Goal: Information Seeking & Learning: Learn about a topic

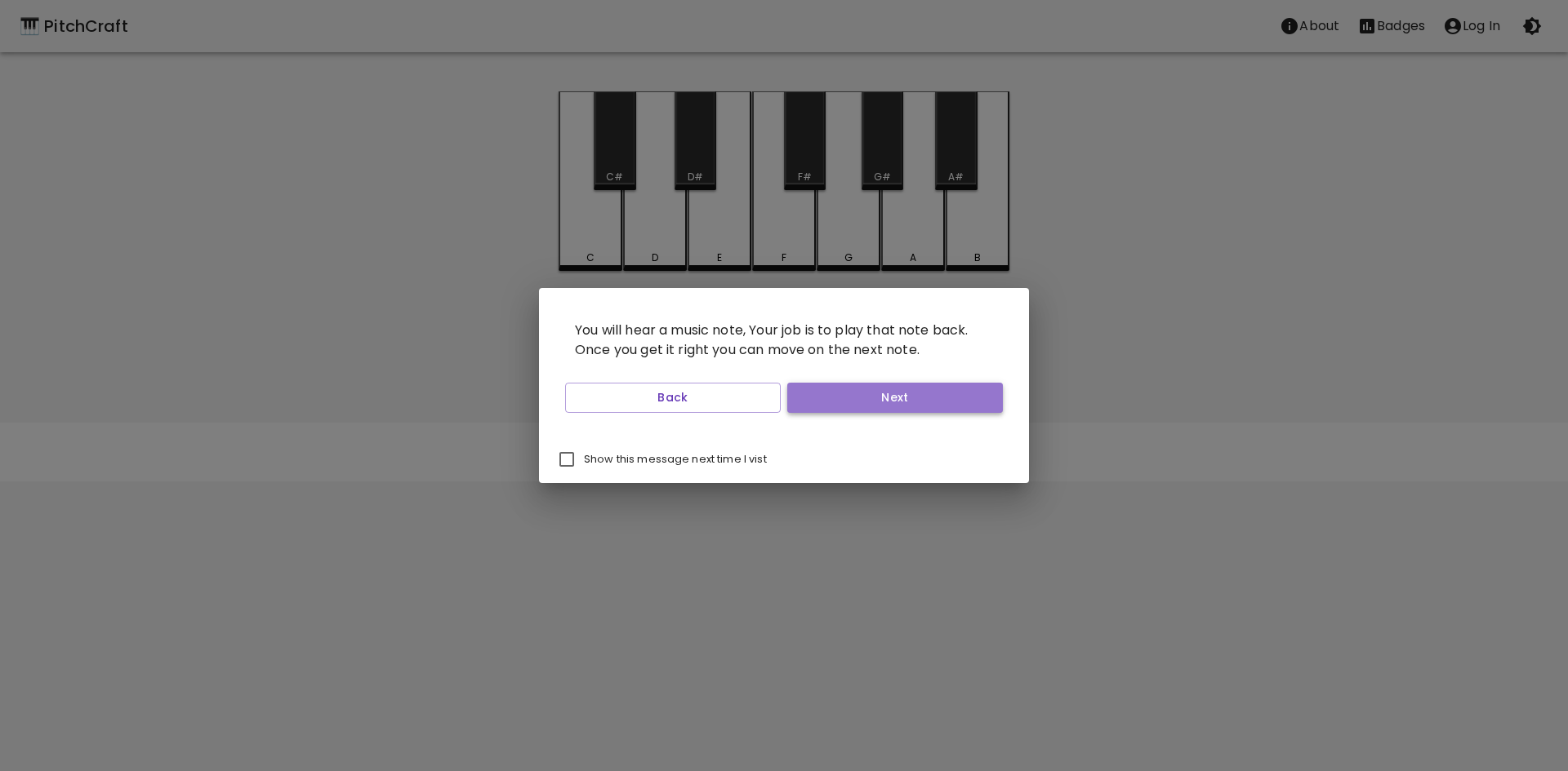
click at [826, 405] on button "Next" at bounding box center [895, 398] width 216 height 30
click at [828, 404] on button "Next" at bounding box center [895, 398] width 216 height 30
click at [933, 387] on button "Next" at bounding box center [895, 398] width 216 height 30
click at [907, 397] on button "Start Playing" at bounding box center [895, 398] width 216 height 30
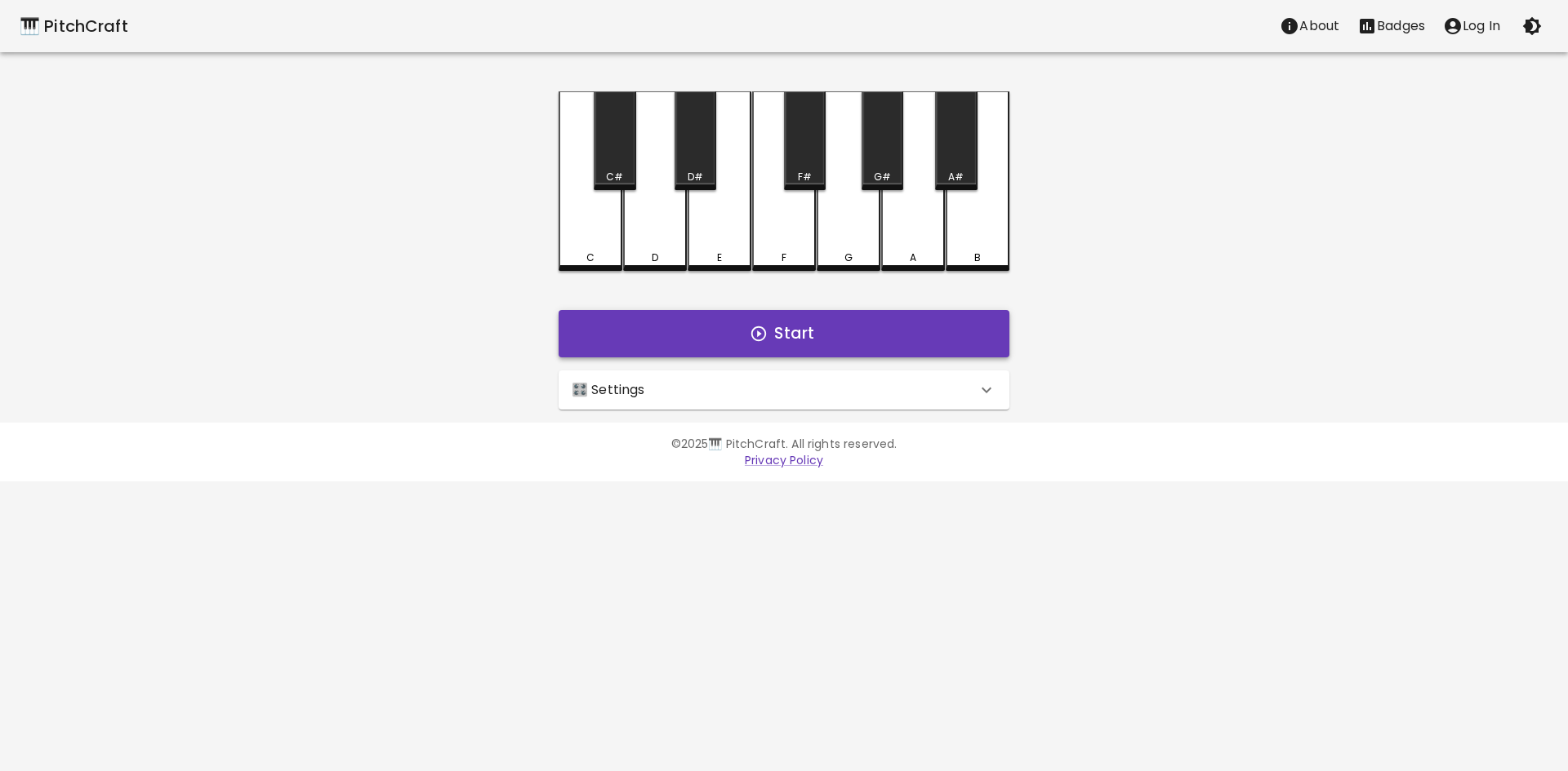
click at [731, 338] on button "Start" at bounding box center [784, 333] width 451 height 47
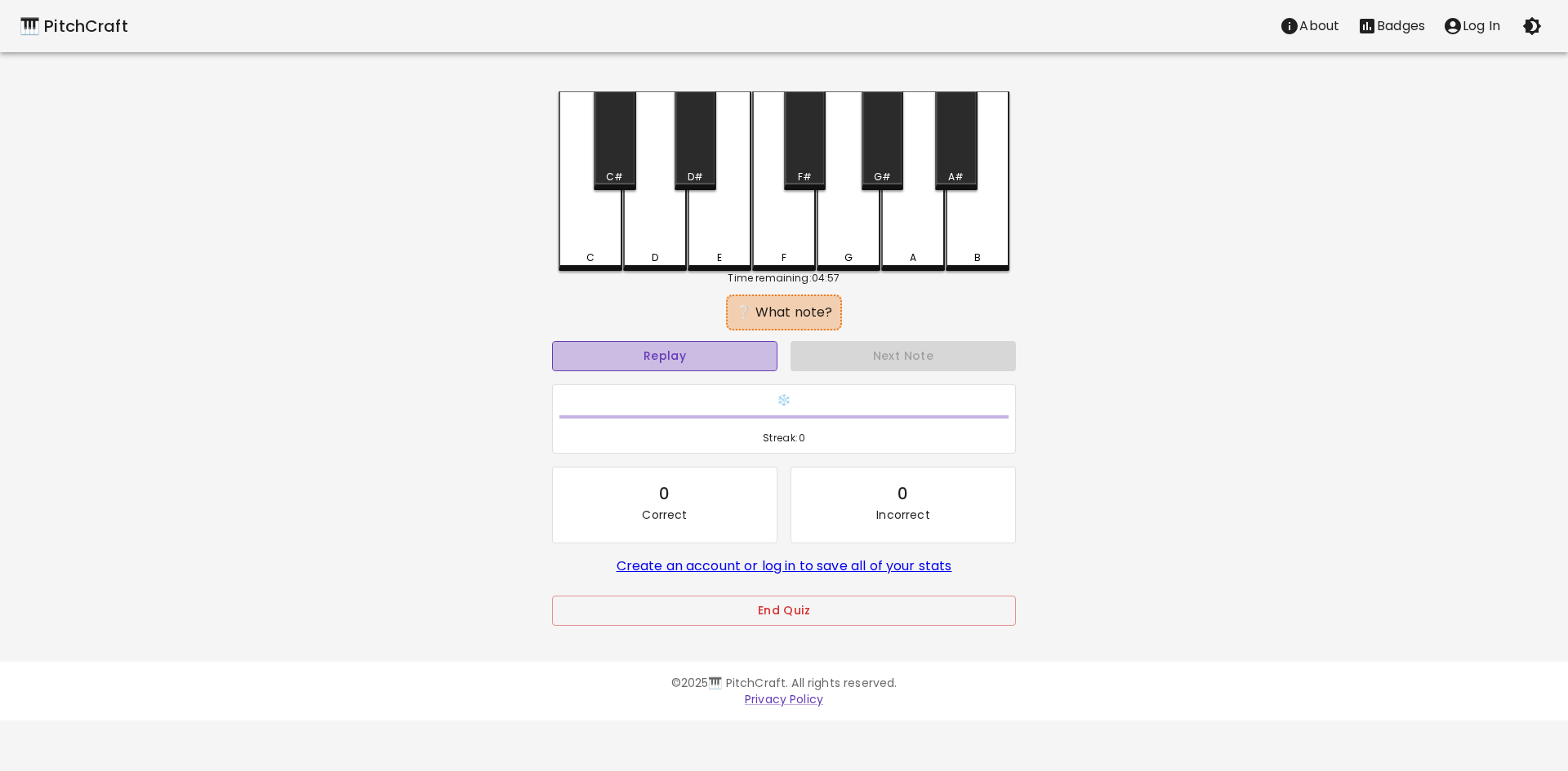
click at [706, 354] on button "Replay" at bounding box center [665, 356] width 226 height 30
click at [706, 356] on button "Replay" at bounding box center [665, 356] width 226 height 30
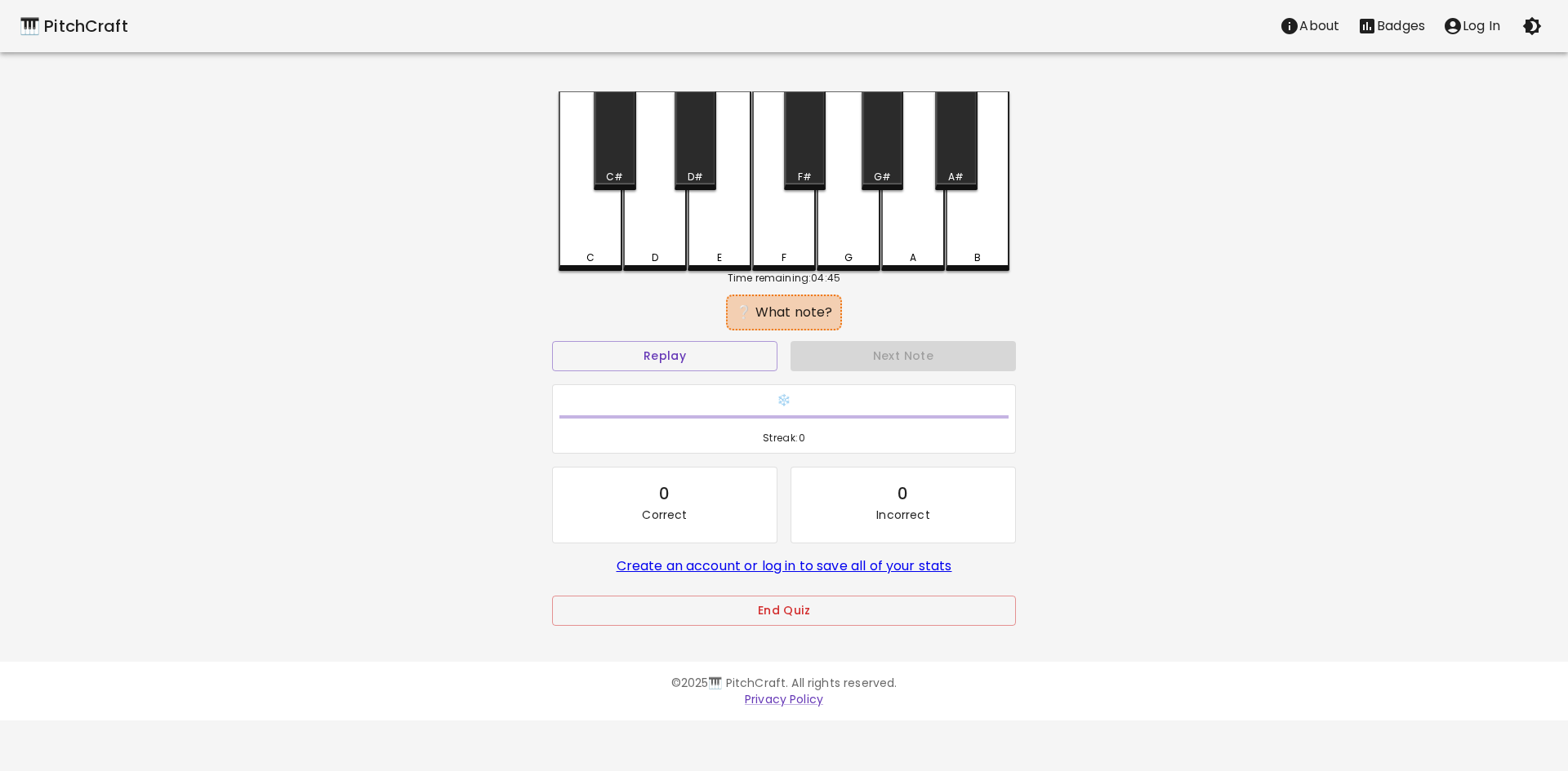
click at [731, 250] on div "E" at bounding box center [719, 258] width 61 height 15
click at [672, 249] on div "D" at bounding box center [654, 181] width 64 height 180
click at [805, 247] on div "F" at bounding box center [784, 181] width 64 height 180
click at [848, 244] on div "G" at bounding box center [848, 181] width 64 height 180
click at [601, 230] on div "C" at bounding box center [590, 181] width 64 height 180
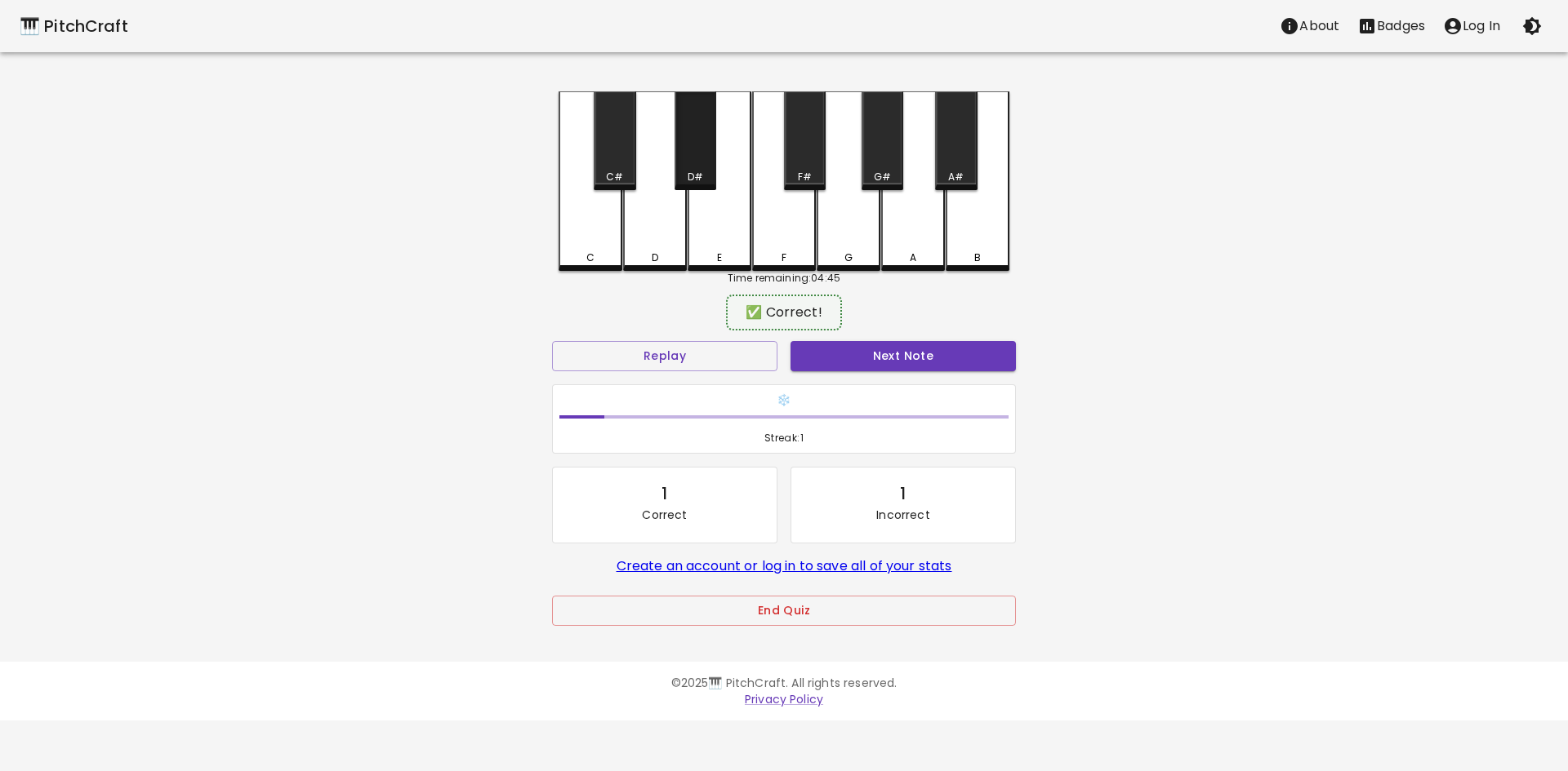
click at [690, 158] on div "D#" at bounding box center [695, 140] width 41 height 99
click at [799, 610] on button "End Quiz" at bounding box center [784, 611] width 464 height 30
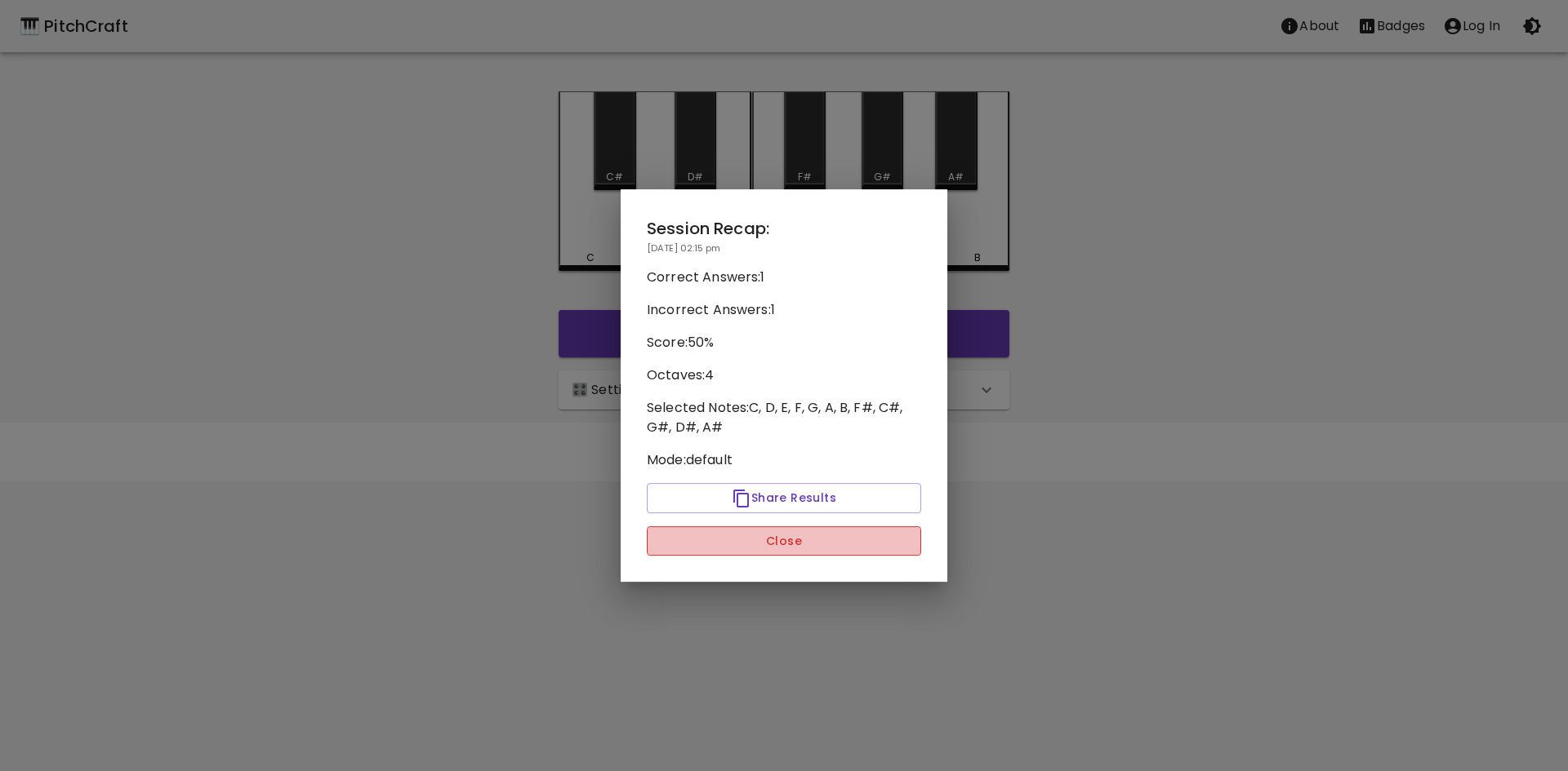
click at [832, 539] on button "Close" at bounding box center [784, 541] width 274 height 30
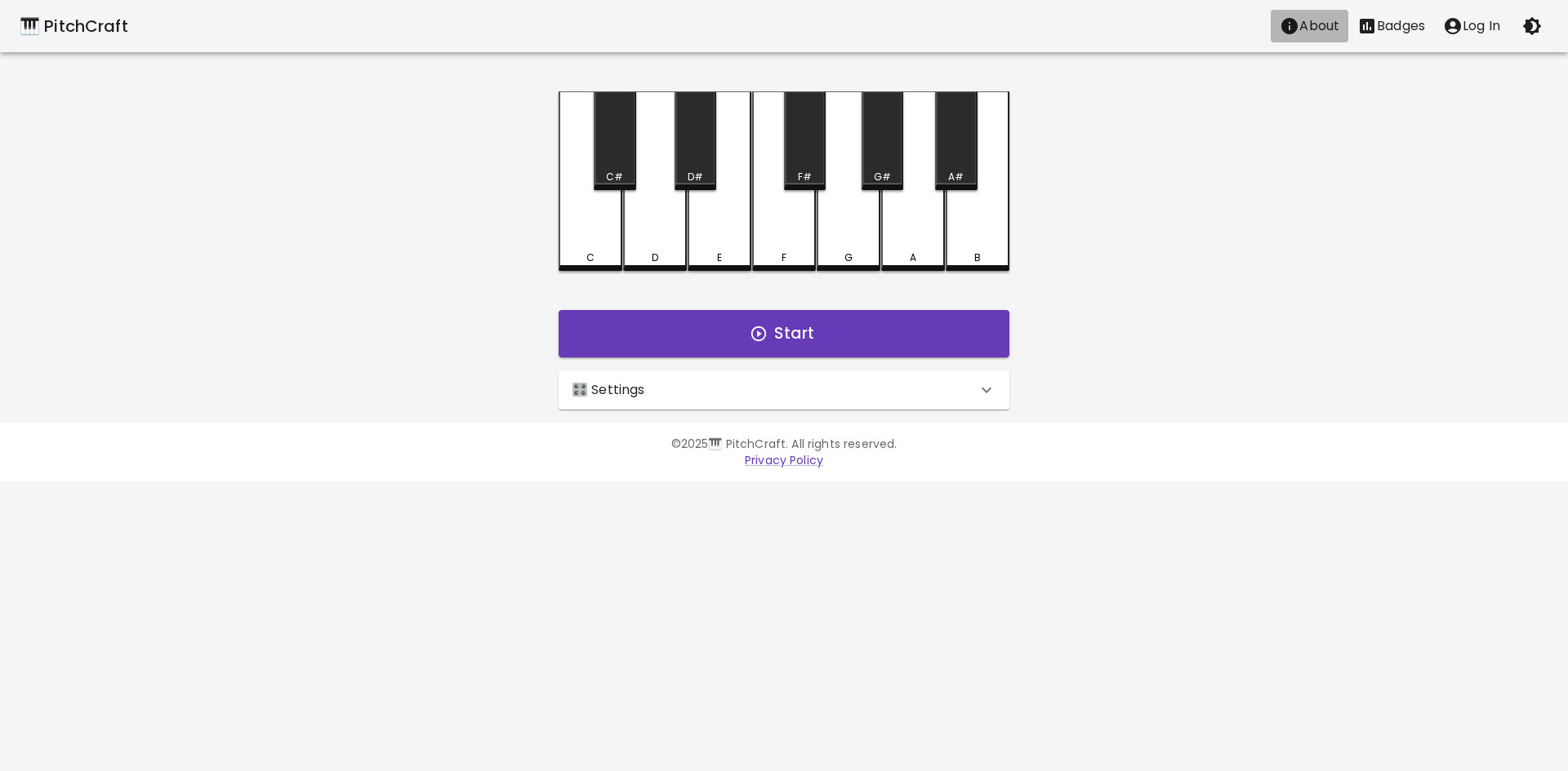
click at [1286, 29] on icon "About" at bounding box center [1289, 27] width 20 height 20
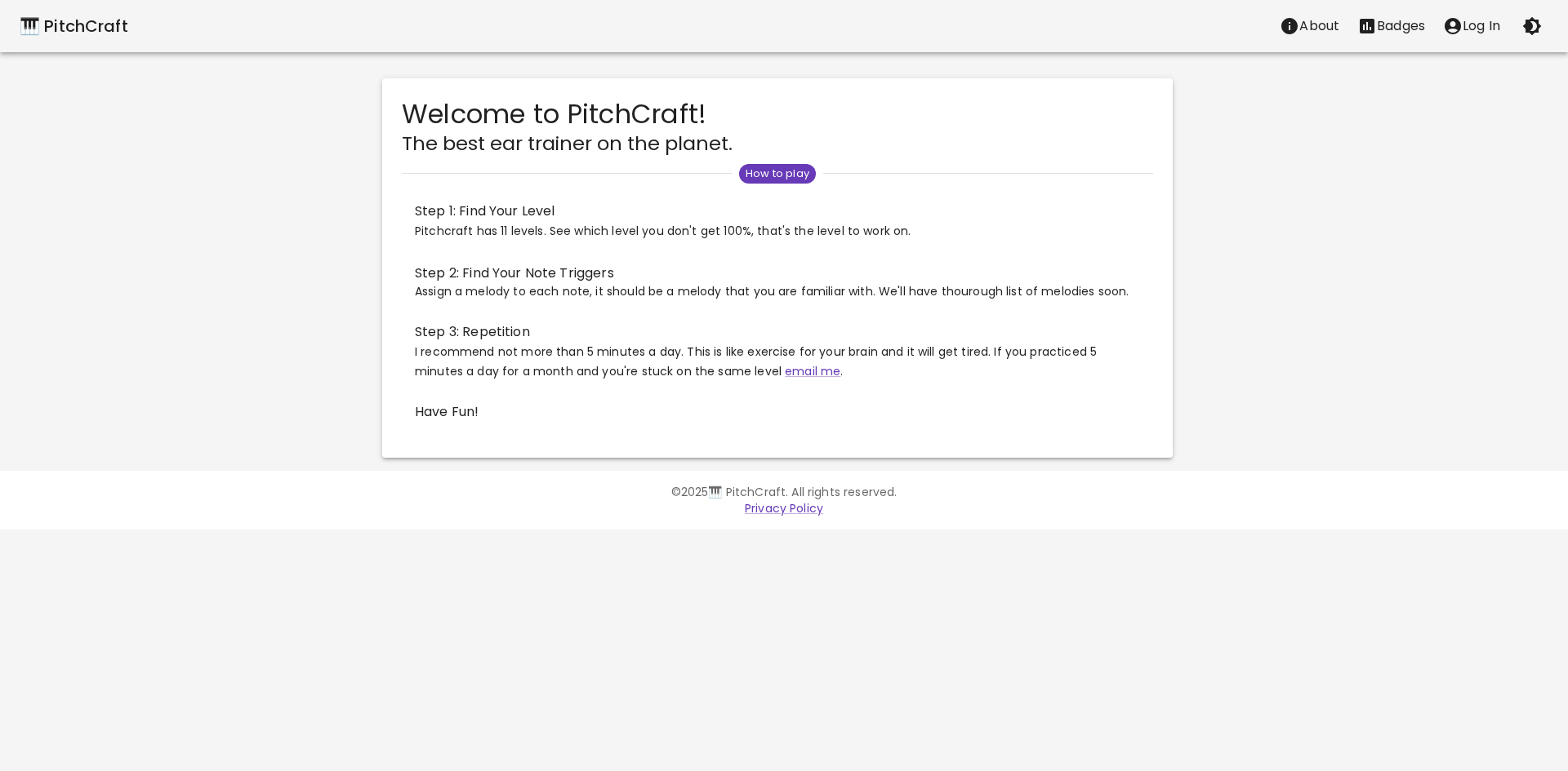
click at [1556, 19] on div "🎹 PitchCraft About Badges Log In" at bounding box center [784, 26] width 1568 height 52
click at [1541, 19] on button "button" at bounding box center [1532, 26] width 32 height 32
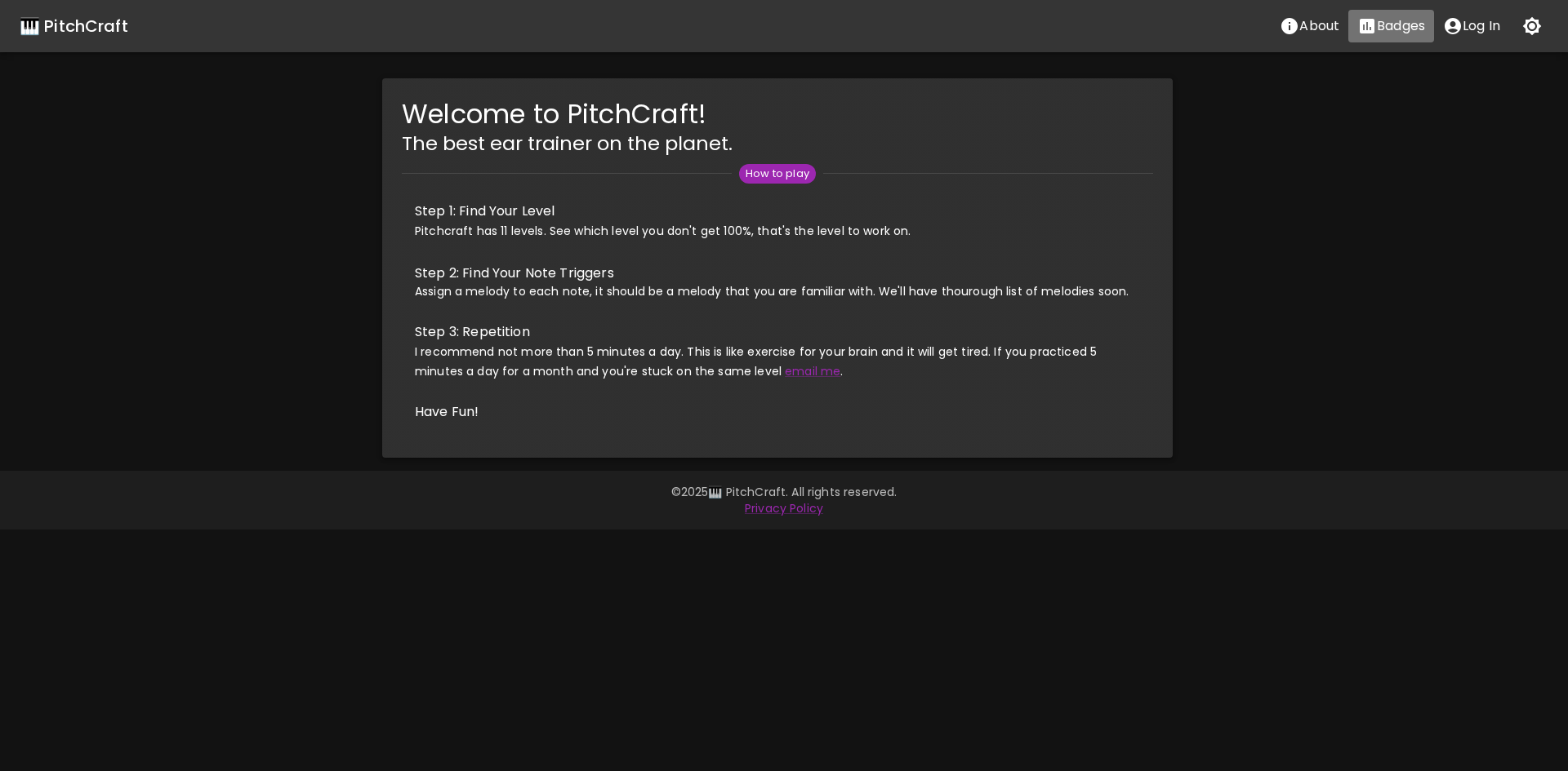
click at [1401, 28] on p "Badges" at bounding box center [1401, 27] width 48 height 20
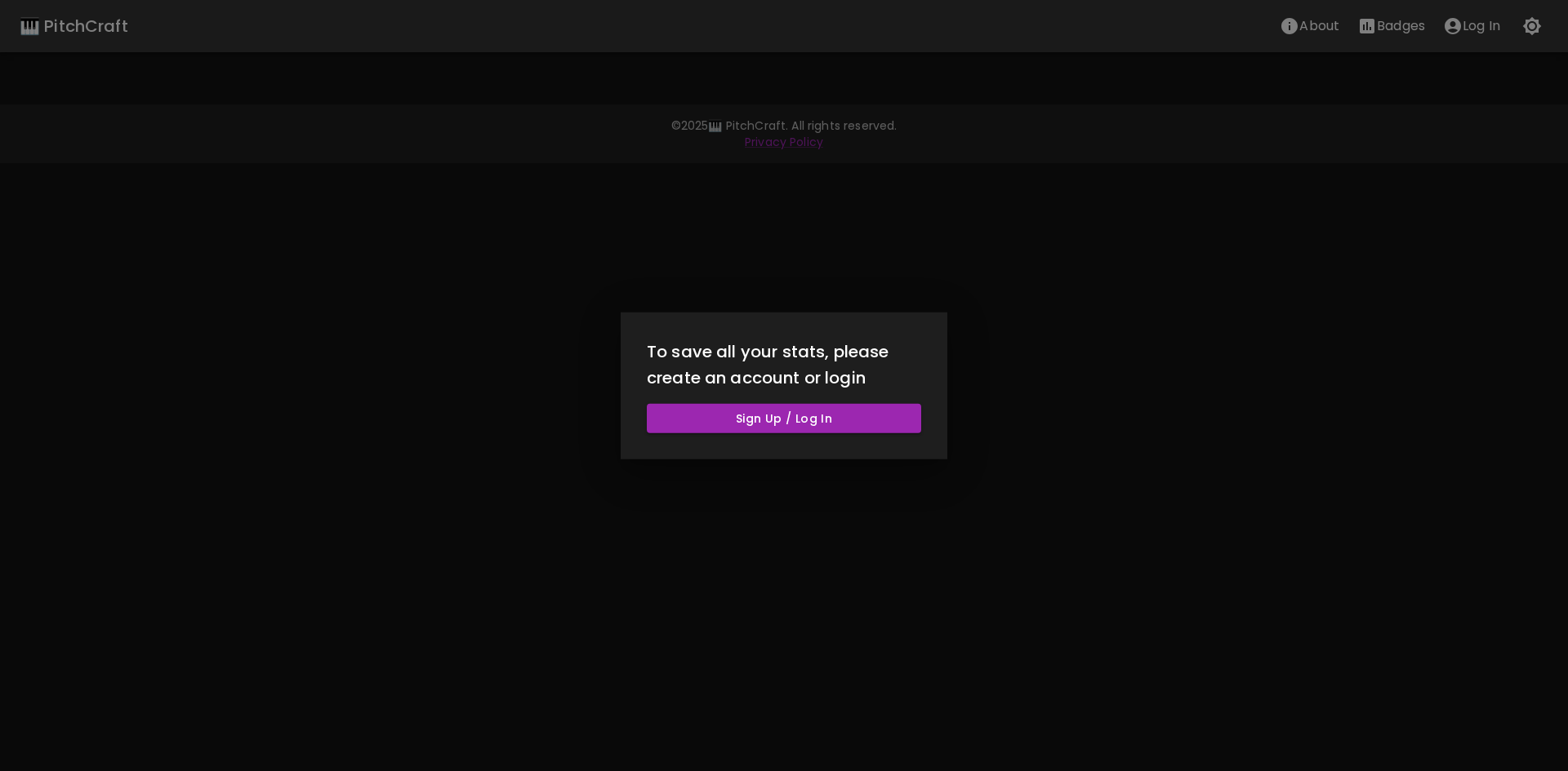
click at [1290, 32] on div at bounding box center [784, 386] width 1568 height 771
